Goal: Information Seeking & Learning: Check status

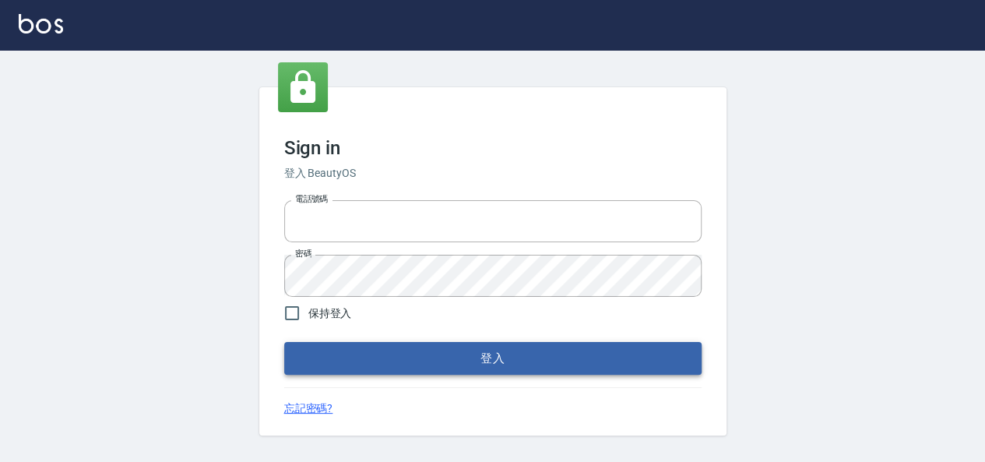
type input "0975286857"
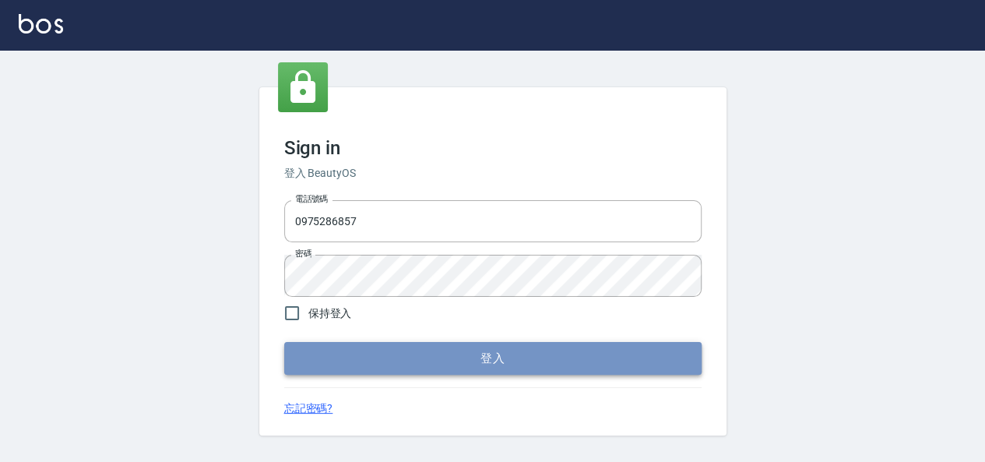
click at [361, 359] on button "登入" at bounding box center [492, 358] width 417 height 33
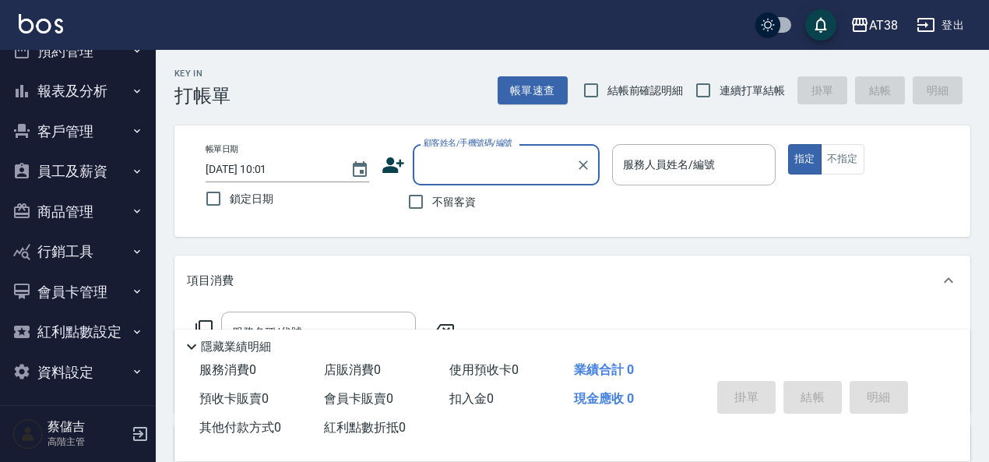
scroll to position [70, 0]
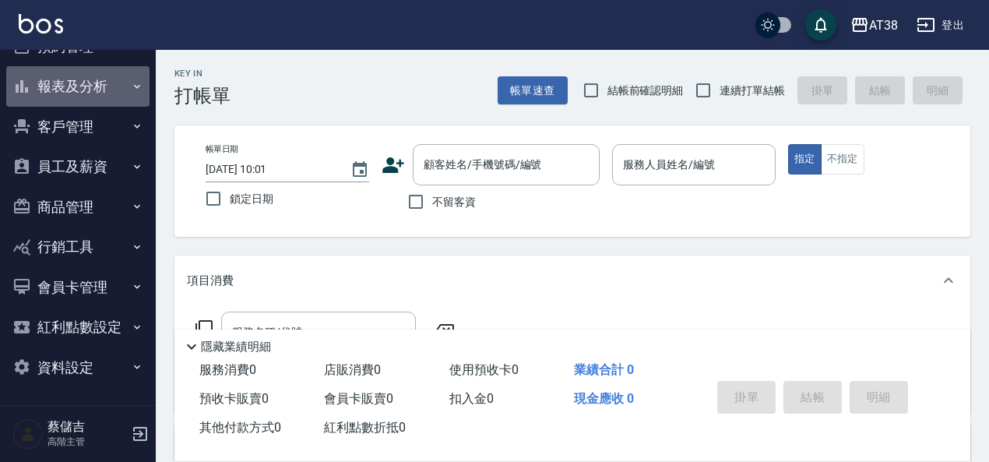
click at [99, 97] on button "報表及分析" at bounding box center [77, 86] width 143 height 40
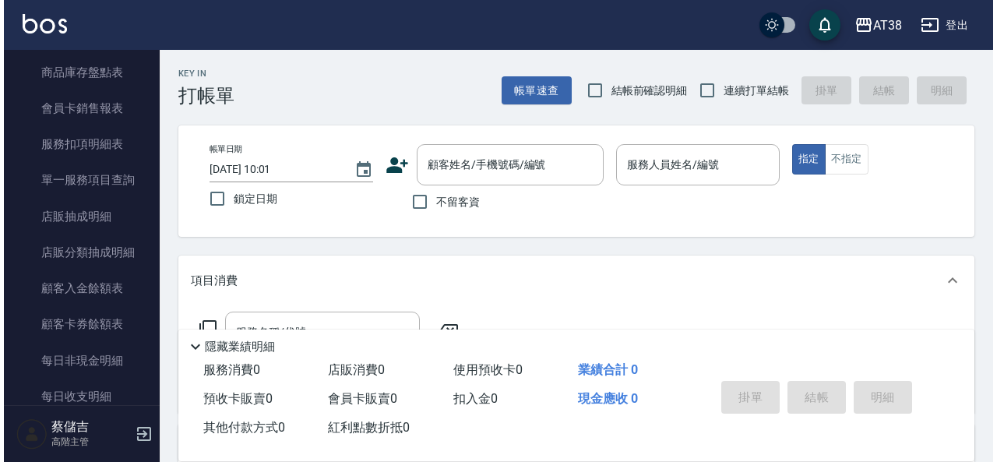
scroll to position [958, 0]
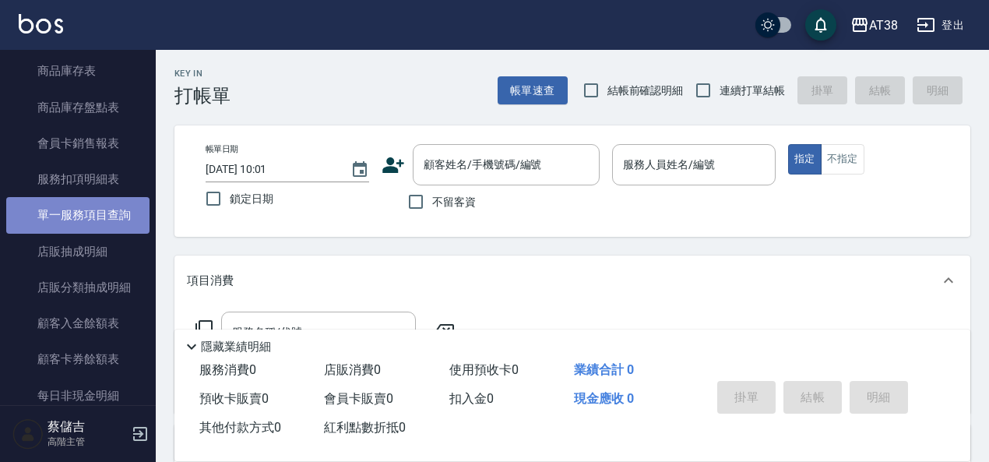
click at [92, 213] on link "單一服務項目查詢" at bounding box center [77, 215] width 143 height 36
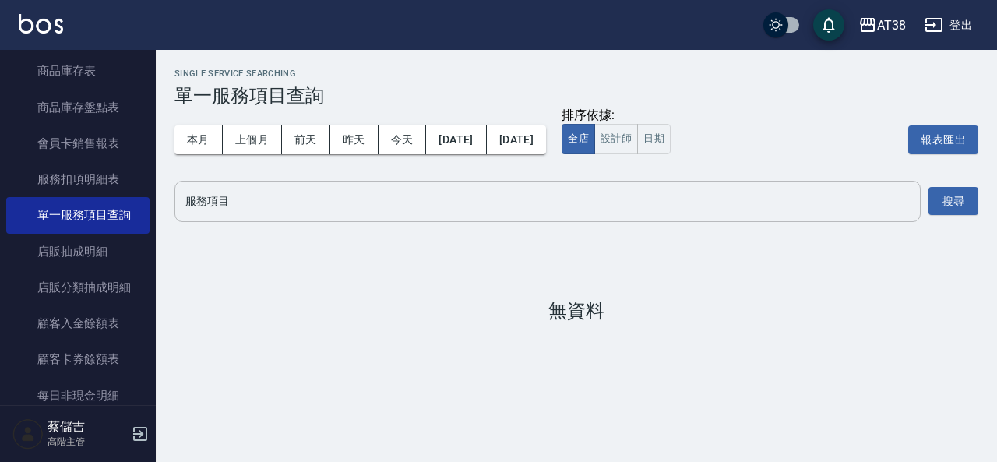
click at [487, 197] on input "服務項目" at bounding box center [547, 201] width 732 height 27
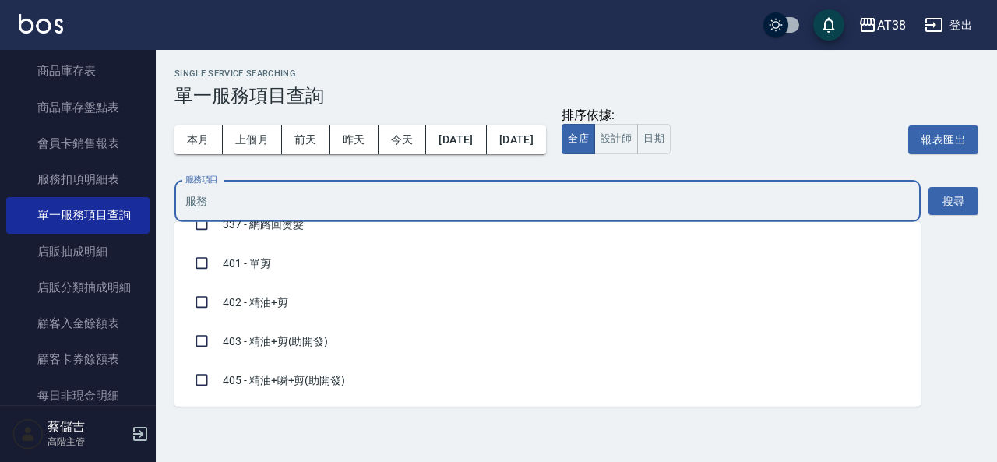
scroll to position [659, 0]
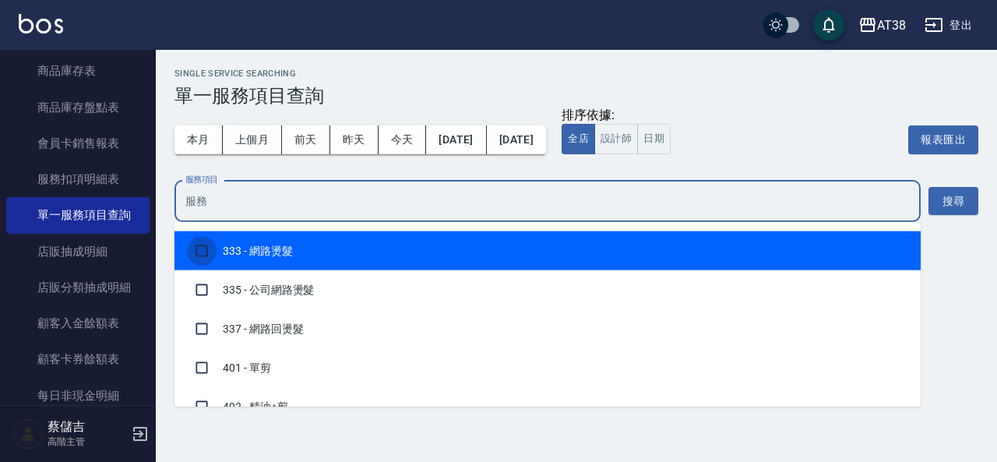
click at [199, 248] on input "checkbox" at bounding box center [202, 251] width 30 height 30
checkbox input "true"
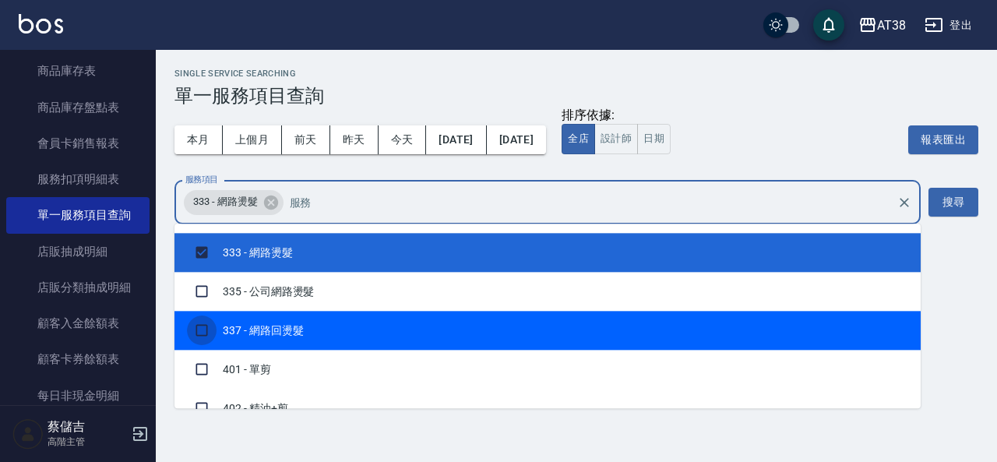
click at [198, 329] on input "checkbox" at bounding box center [202, 330] width 30 height 30
checkbox input "true"
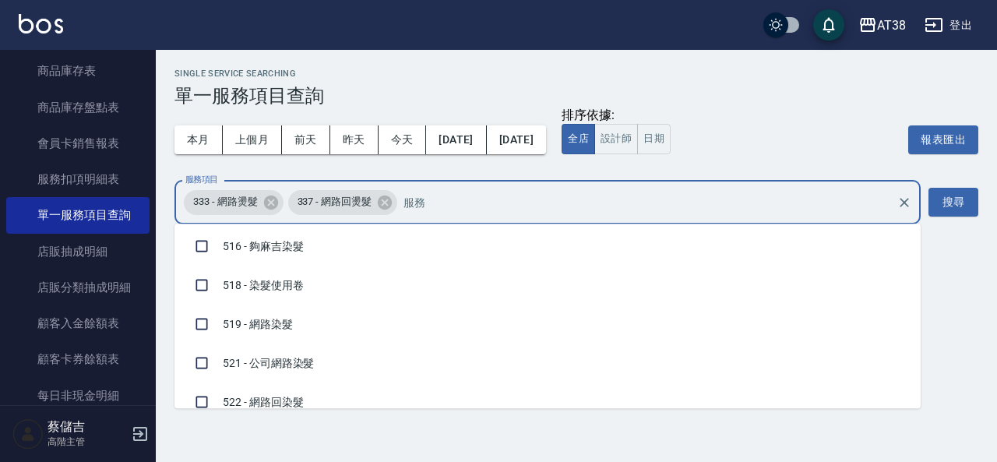
scroll to position [1375, 0]
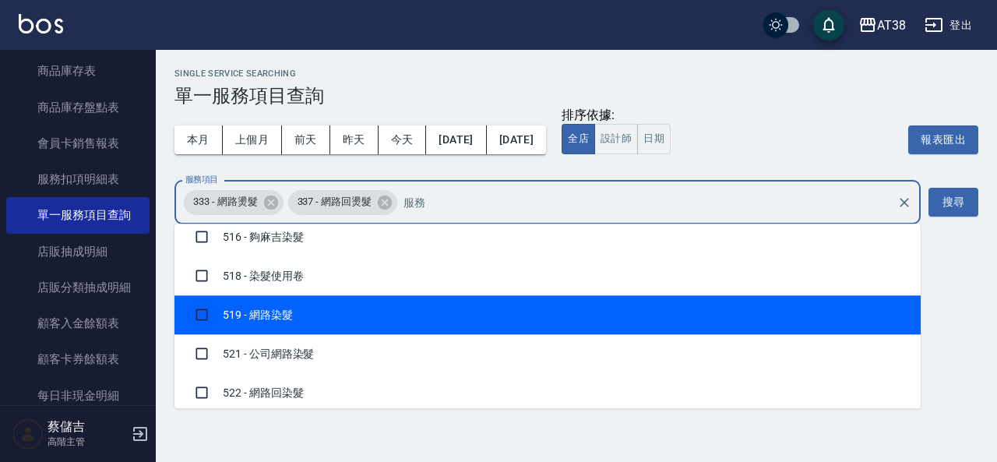
click at [202, 315] on input "checkbox" at bounding box center [202, 315] width 30 height 30
checkbox input "true"
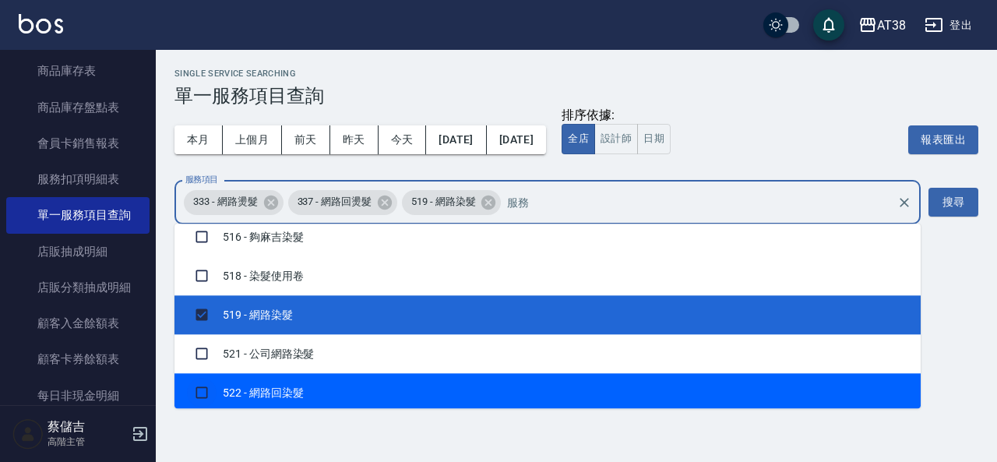
click at [207, 388] on input "checkbox" at bounding box center [202, 393] width 30 height 30
checkbox input "true"
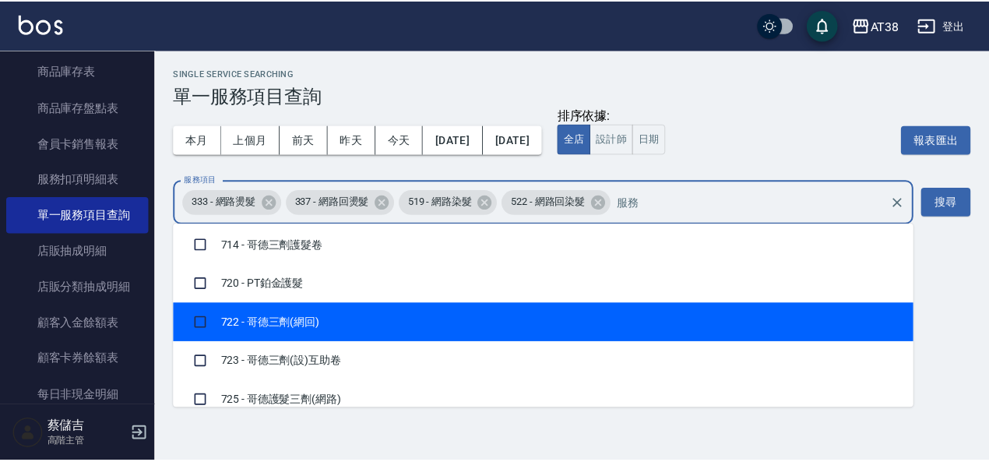
scroll to position [1940, 0]
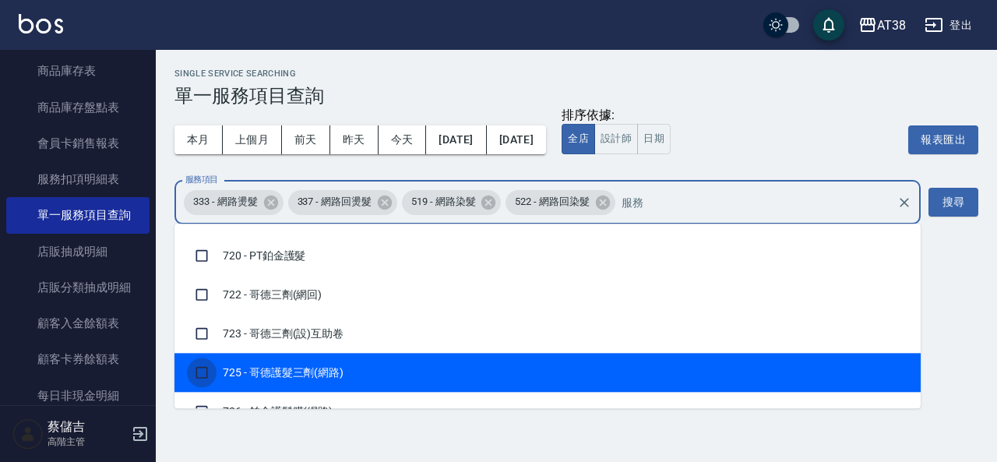
click at [205, 373] on input "checkbox" at bounding box center [202, 372] width 30 height 30
checkbox input "true"
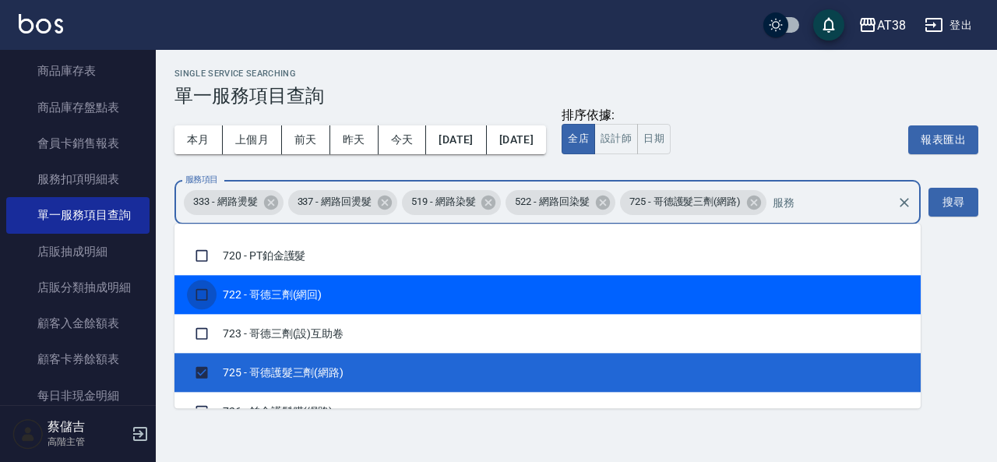
click at [202, 297] on input "checkbox" at bounding box center [202, 295] width 30 height 30
checkbox input "true"
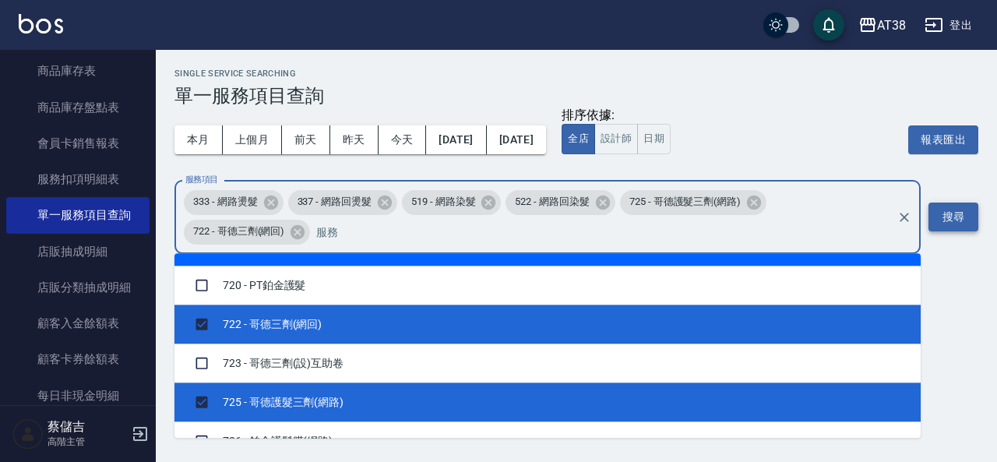
click at [955, 211] on button "搜尋" at bounding box center [953, 216] width 50 height 29
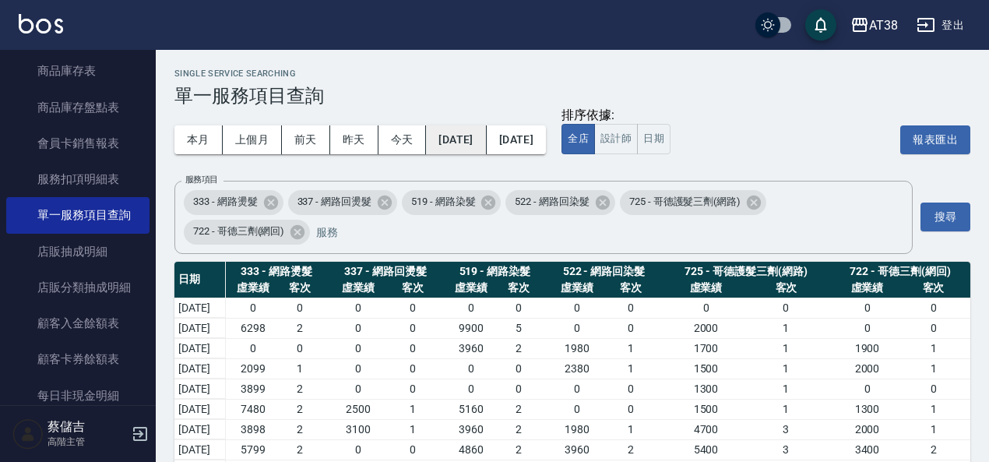
click at [477, 129] on button "[DATE]" at bounding box center [456, 139] width 60 height 29
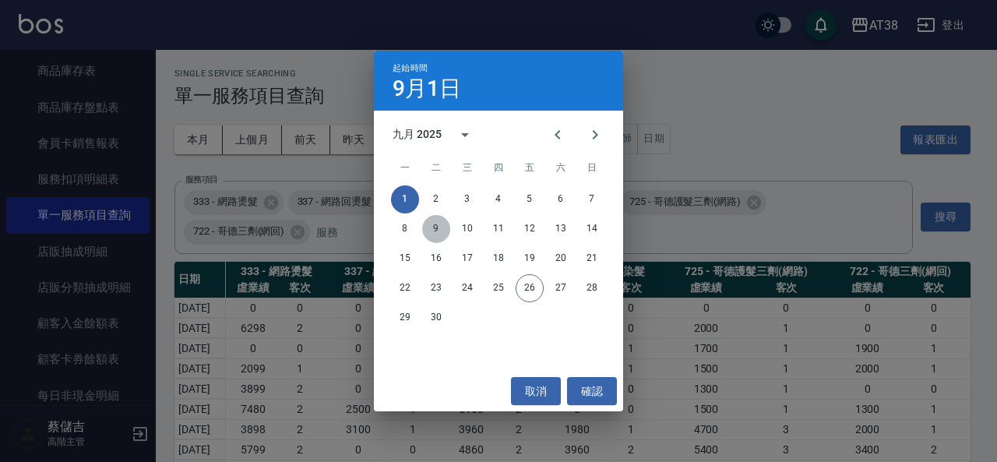
click at [436, 227] on button "9" at bounding box center [436, 229] width 28 height 28
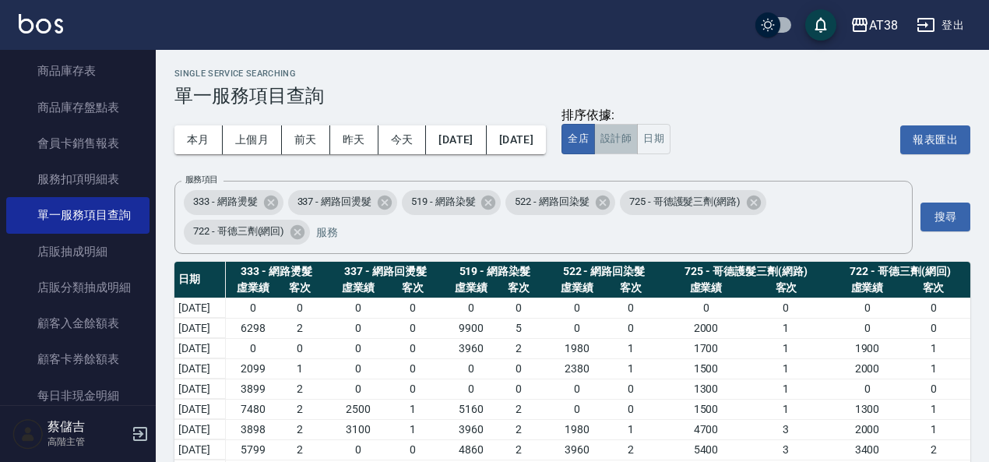
click at [638, 133] on button "設計師" at bounding box center [616, 139] width 44 height 30
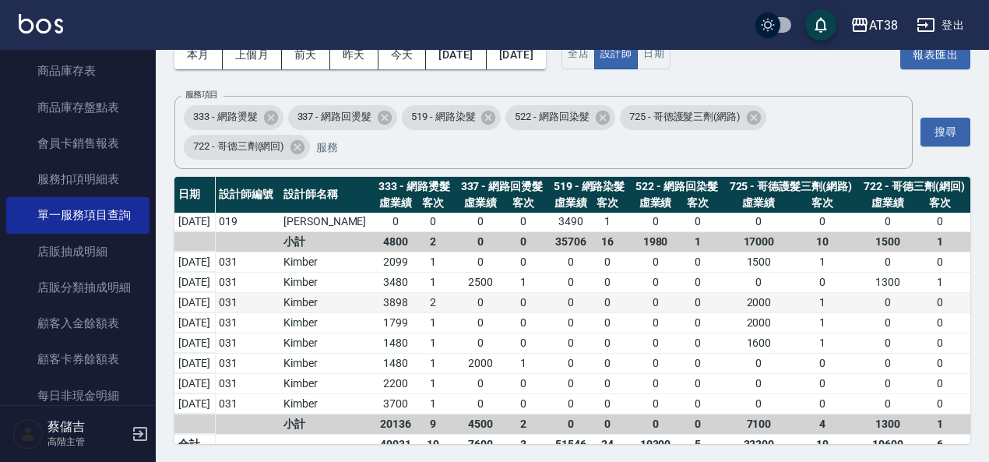
scroll to position [488, 0]
